Goal: Navigation & Orientation: Find specific page/section

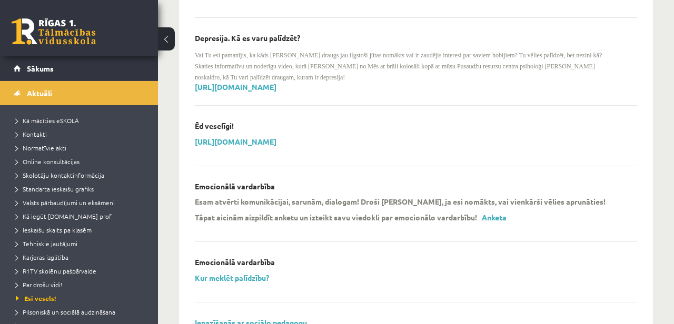
click at [44, 44] on link at bounding box center [54, 31] width 84 height 26
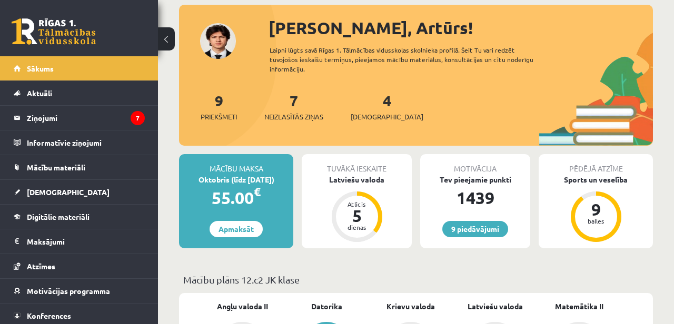
scroll to position [26, 0]
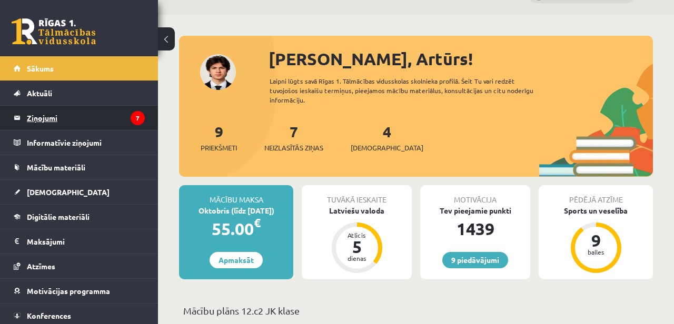
click at [79, 122] on legend "Ziņojumi 7" at bounding box center [86, 118] width 118 height 24
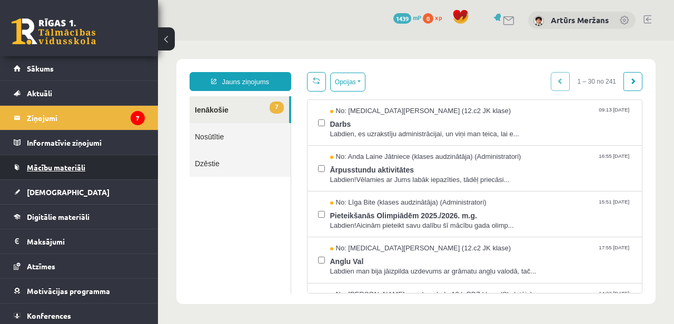
click at [41, 161] on link "Mācību materiāli" at bounding box center [79, 167] width 131 height 24
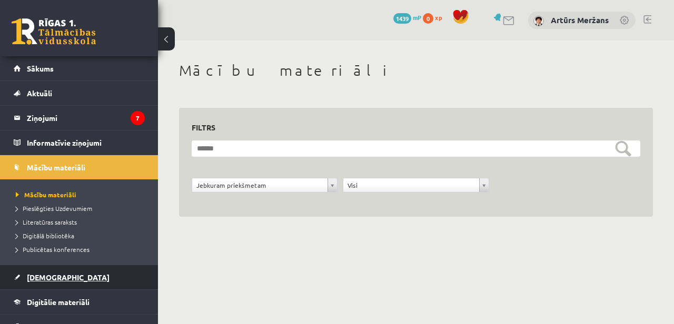
click at [41, 277] on span "[DEMOGRAPHIC_DATA]" at bounding box center [68, 277] width 83 height 9
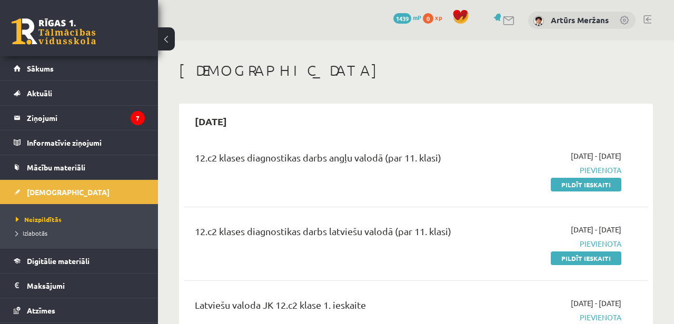
click at [505, 22] on link at bounding box center [509, 20] width 13 height 9
